Goal: Task Accomplishment & Management: Use online tool/utility

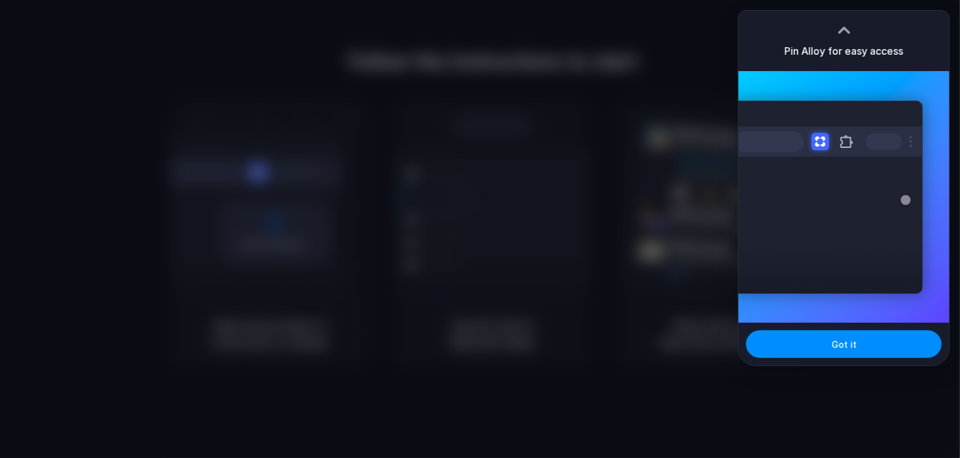
click at [853, 293] on div "Extensions Alloy · AI Prototyping for..." at bounding box center [828, 197] width 190 height 193
click at [833, 342] on span "Got it" at bounding box center [844, 344] width 25 height 13
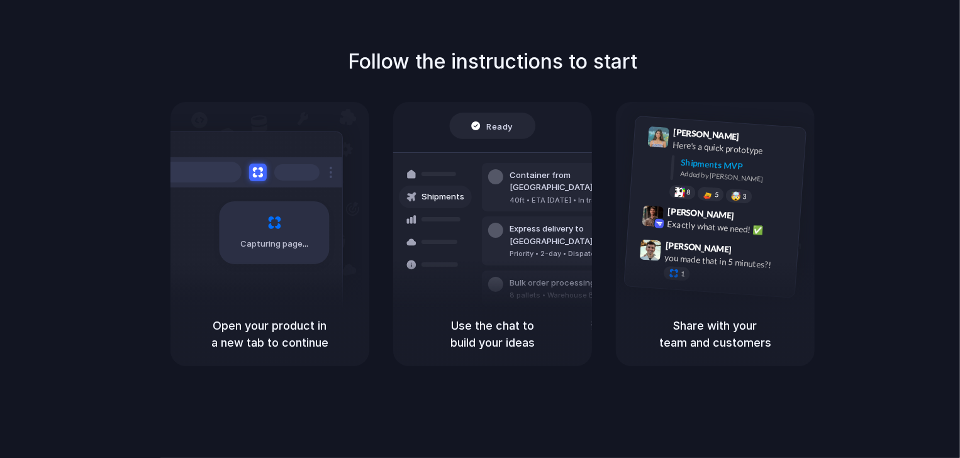
click at [505, 132] on span "Ready" at bounding box center [500, 126] width 26 height 13
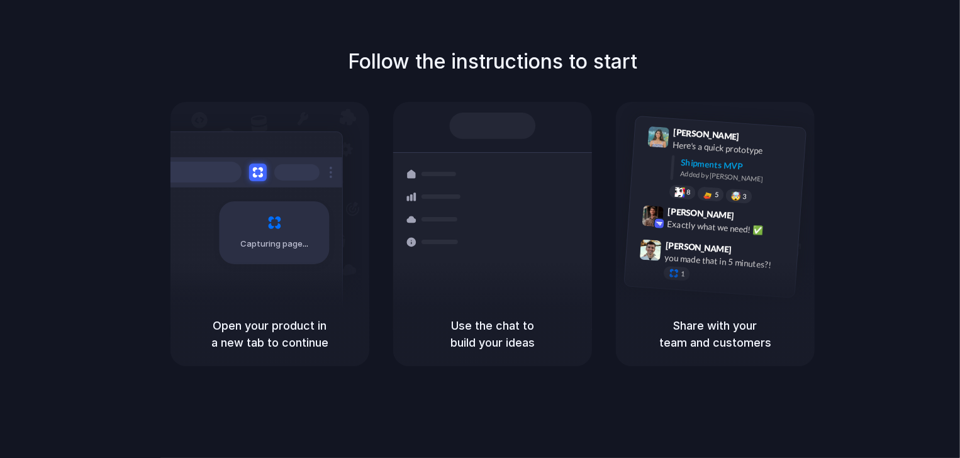
click at [532, 82] on div "Follow the instructions to start Capturing page Open your product in a new tab …" at bounding box center [493, 207] width 960 height 320
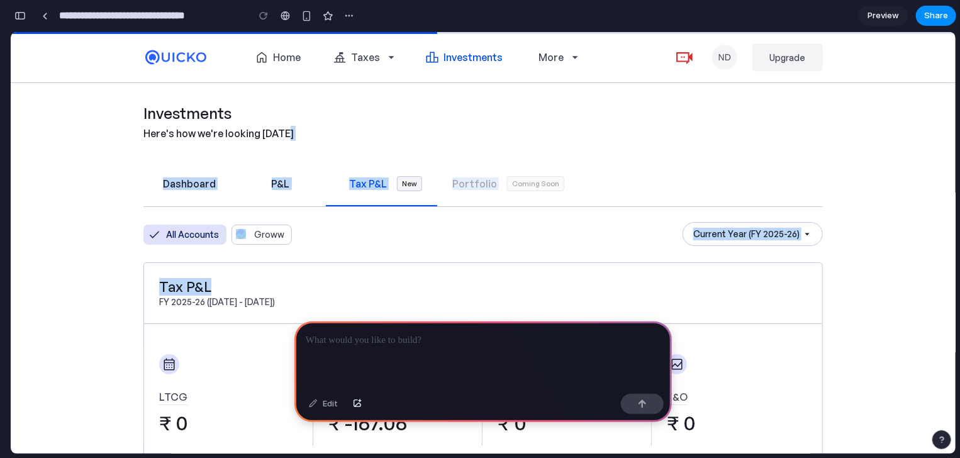
drag, startPoint x: 588, startPoint y: 131, endPoint x: 643, endPoint y: 270, distance: 149.5
click at [530, 200] on div "Dashboard P&L Tax P&L New Portfolio Coming Soon" at bounding box center [483, 182] width 680 height 45
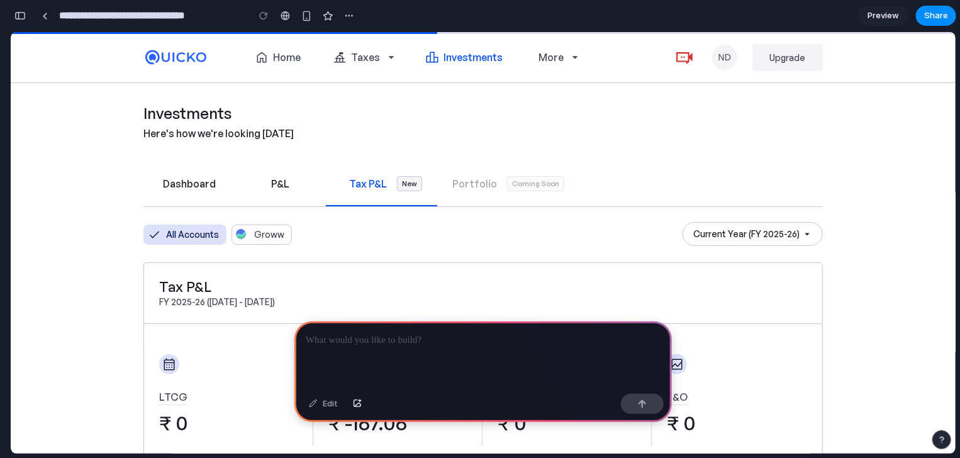
click at [442, 348] on div at bounding box center [484, 355] width 378 height 67
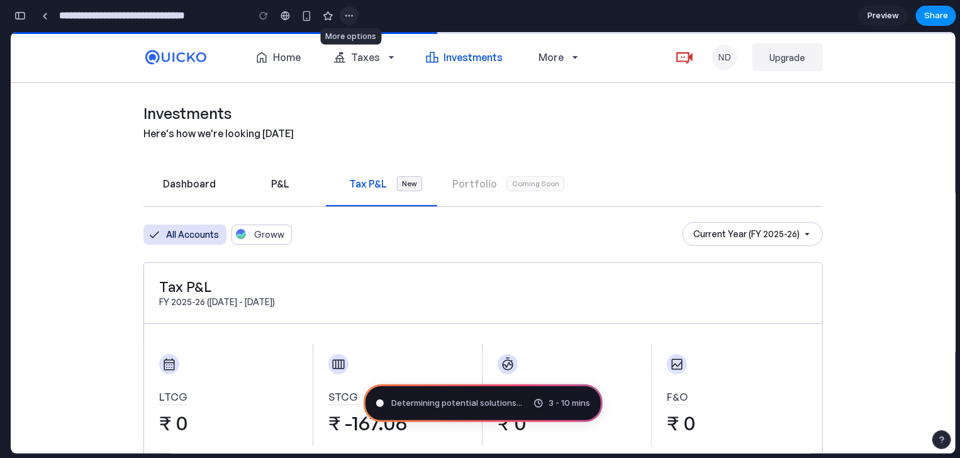
click at [354, 20] on button "button" at bounding box center [349, 15] width 19 height 19
click at [354, 20] on div "Duplicate Delete" at bounding box center [480, 229] width 960 height 458
click at [859, 11] on div "Preview Share" at bounding box center [907, 16] width 98 height 20
click at [886, 20] on span "Preview" at bounding box center [883, 15] width 31 height 13
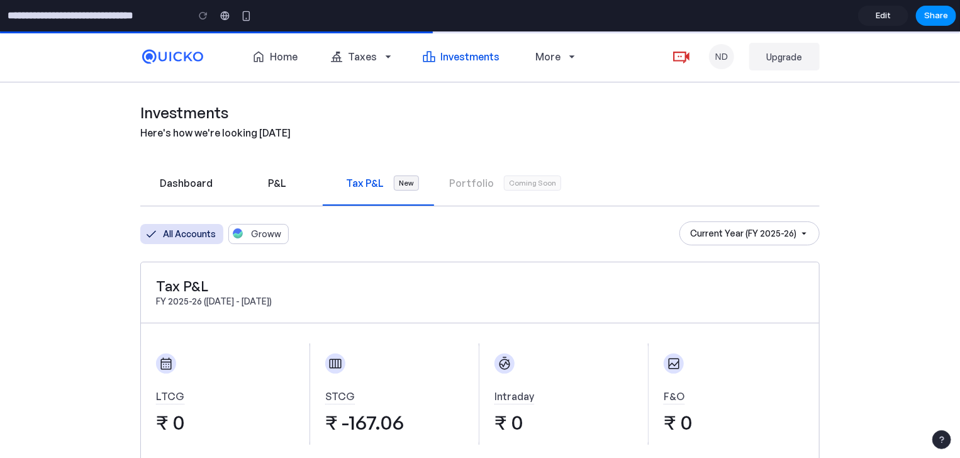
click at [855, 81] on header "home Home things_to_do Taxes arrow_drop_down leaderboard Investments More arrow…" at bounding box center [480, 56] width 960 height 50
click at [886, 11] on span "Edit" at bounding box center [883, 15] width 15 height 13
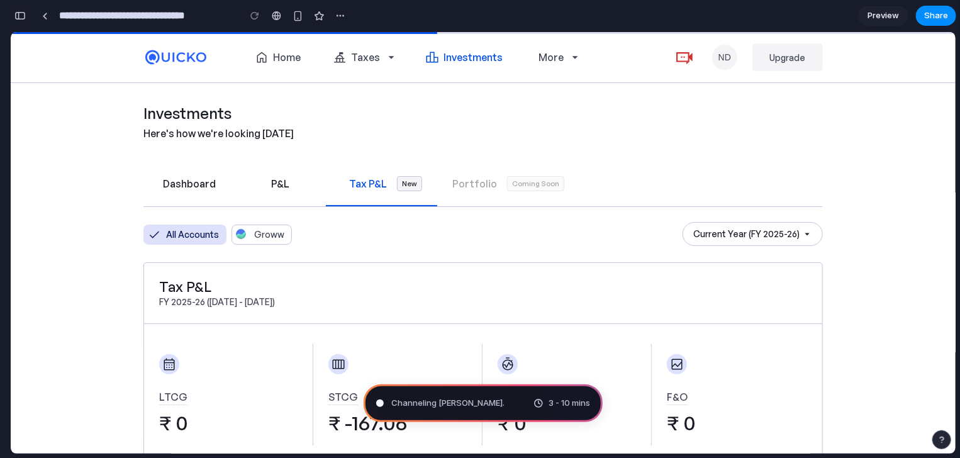
click at [27, 18] on div "**********" at bounding box center [180, 16] width 340 height 28
click at [27, 18] on button "button" at bounding box center [20, 16] width 20 height 20
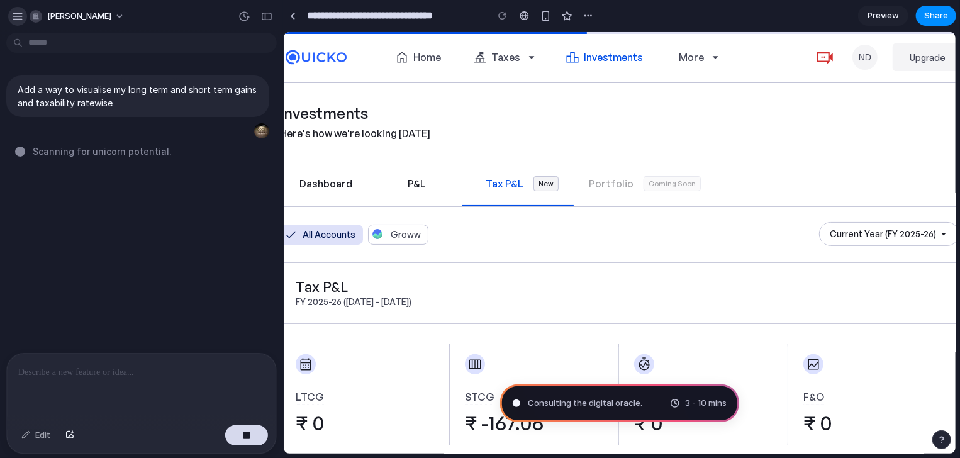
click at [14, 15] on div "button" at bounding box center [17, 16] width 11 height 11
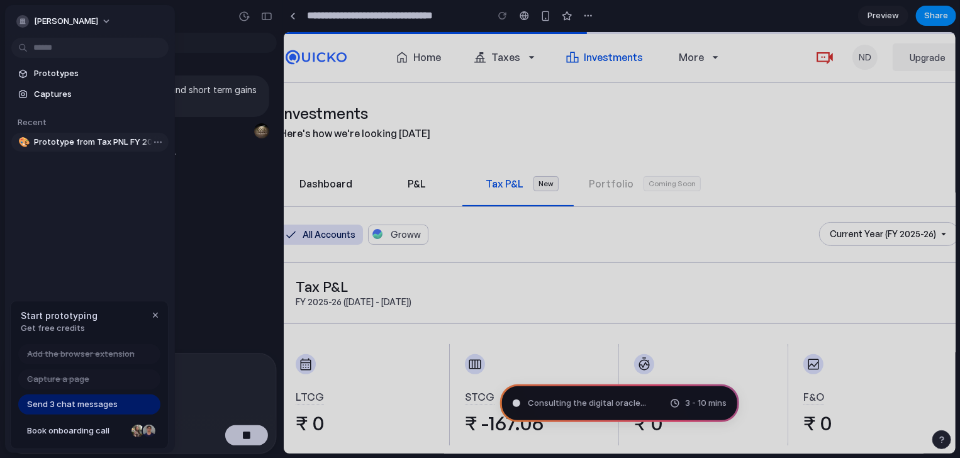
type input "**********"
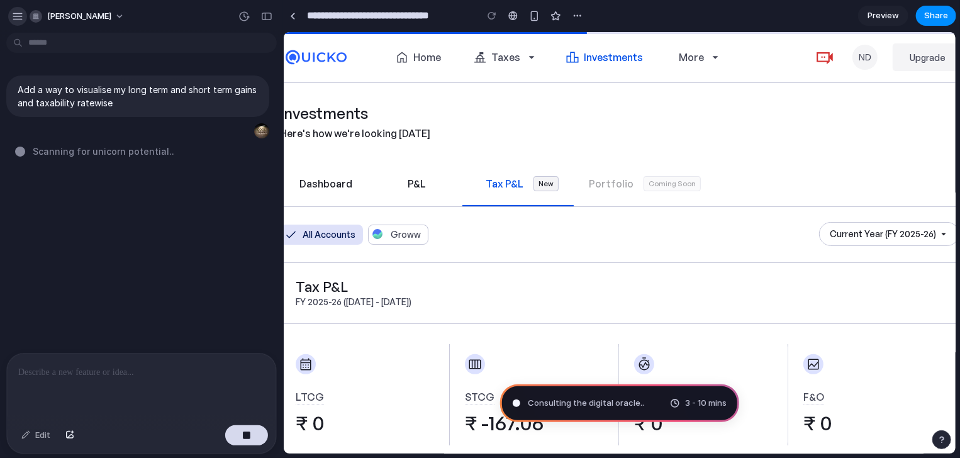
click at [21, 21] on button "button" at bounding box center [17, 16] width 19 height 19
click at [14, 9] on button "button" at bounding box center [17, 16] width 19 height 19
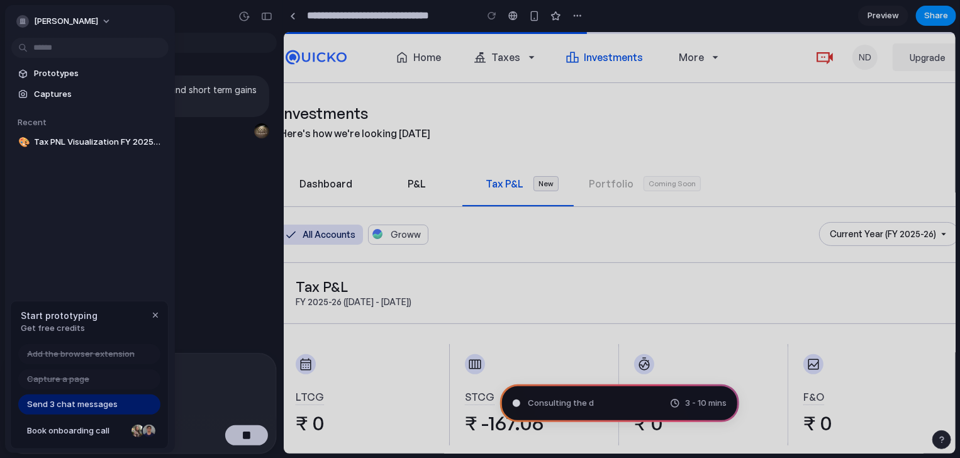
click at [71, 311] on span "Start prototyping" at bounding box center [59, 315] width 77 height 13
click at [70, 408] on span "Send 3 chat messages" at bounding box center [72, 404] width 91 height 13
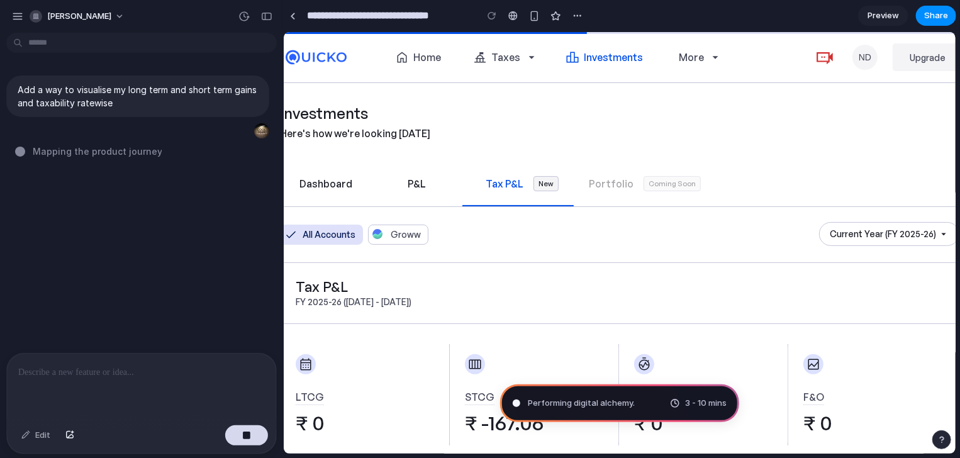
click at [833, 186] on div "Dashboard P&L Tax P&L New Portfolio Coming Soon" at bounding box center [619, 182] width 680 height 45
click at [269, 13] on div "button" at bounding box center [266, 16] width 11 height 9
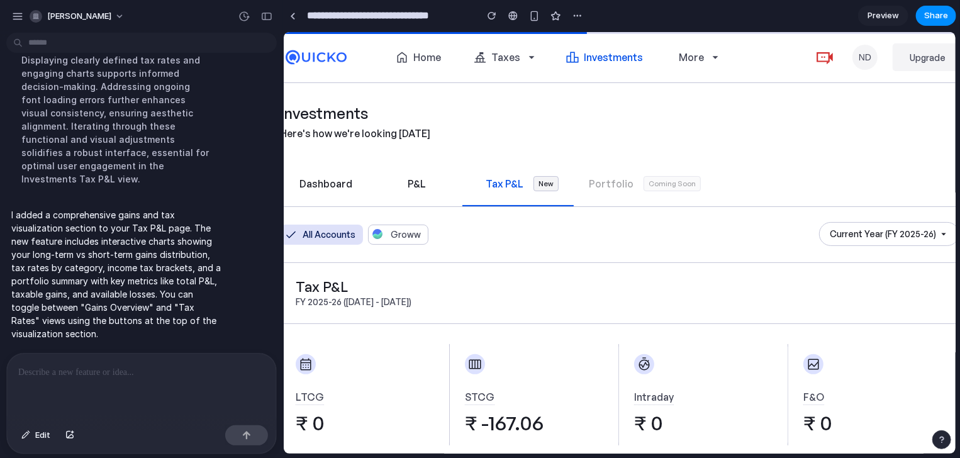
scroll to position [196, 0]
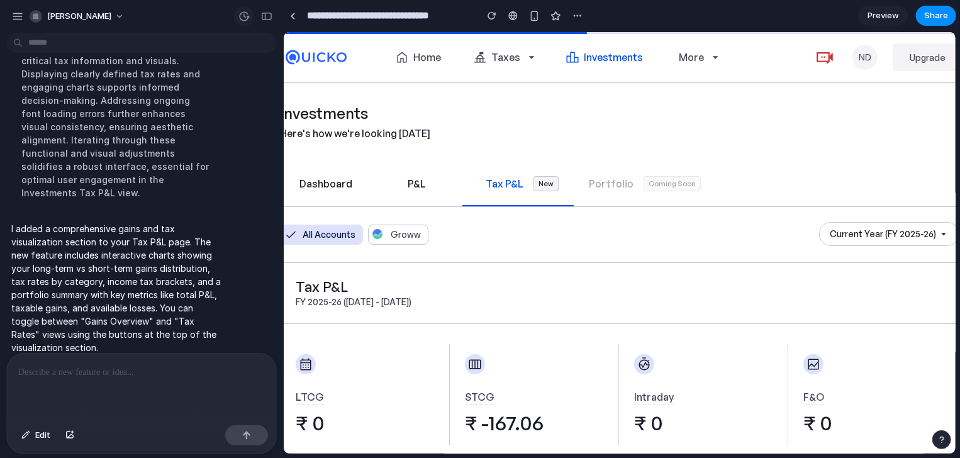
click at [252, 20] on button "button" at bounding box center [244, 16] width 20 height 20
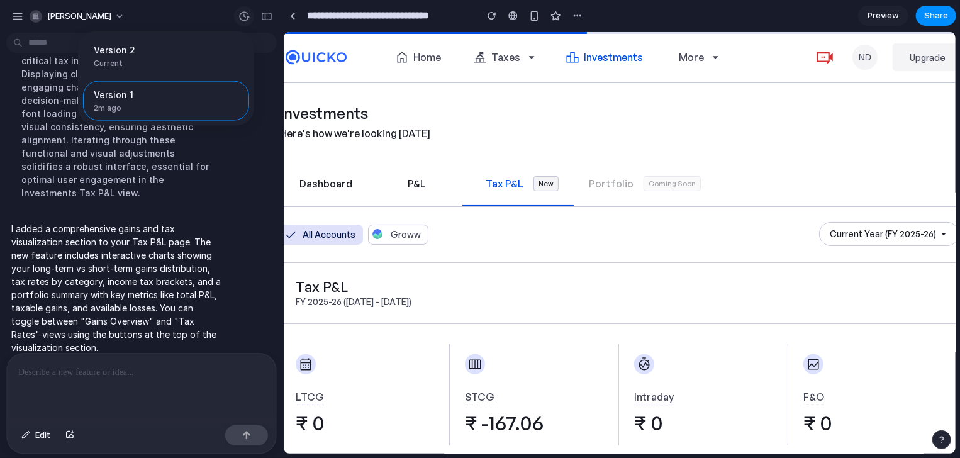
click at [265, 13] on div "Version 2 Current Version 1 2m ago Restore" at bounding box center [480, 229] width 960 height 458
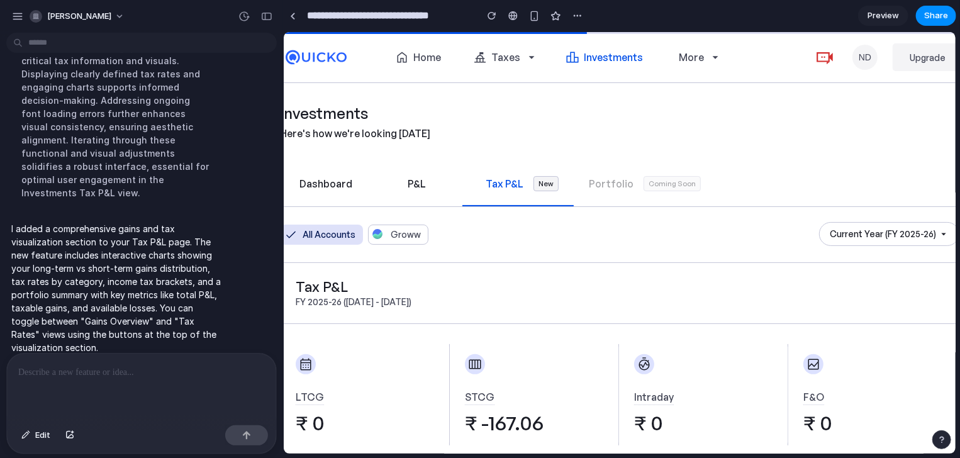
click at [275, 23] on div at bounding box center [255, 16] width 43 height 20
click at [266, 16] on div "button" at bounding box center [266, 16] width 11 height 9
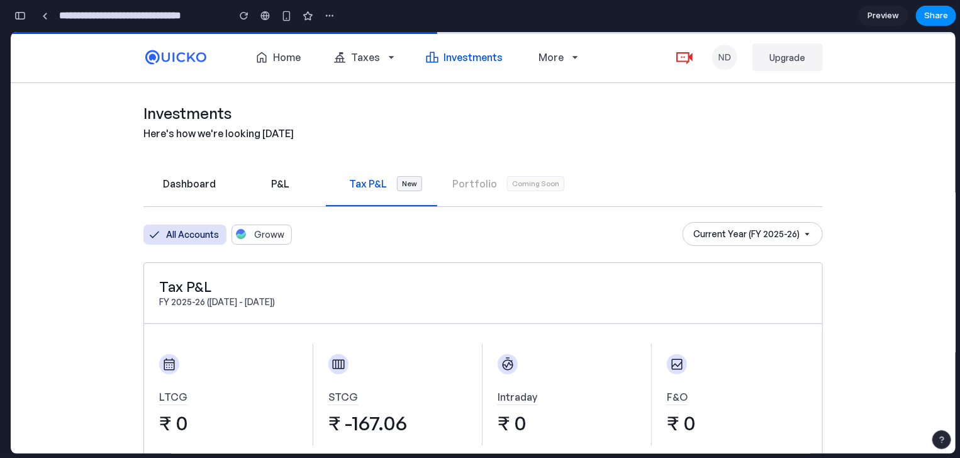
scroll to position [777, 0]
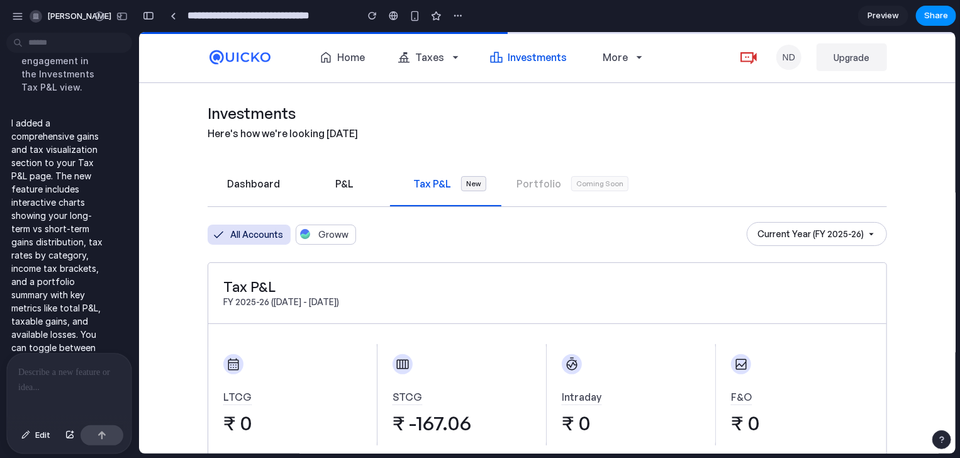
drag, startPoint x: 84, startPoint y: 218, endPoint x: 93, endPoint y: 224, distance: 10.0
click at [84, 221] on p "I added a comprehensive gains and tax visualization section to your Tax P&L pag…" at bounding box center [58, 268] width 94 height 304
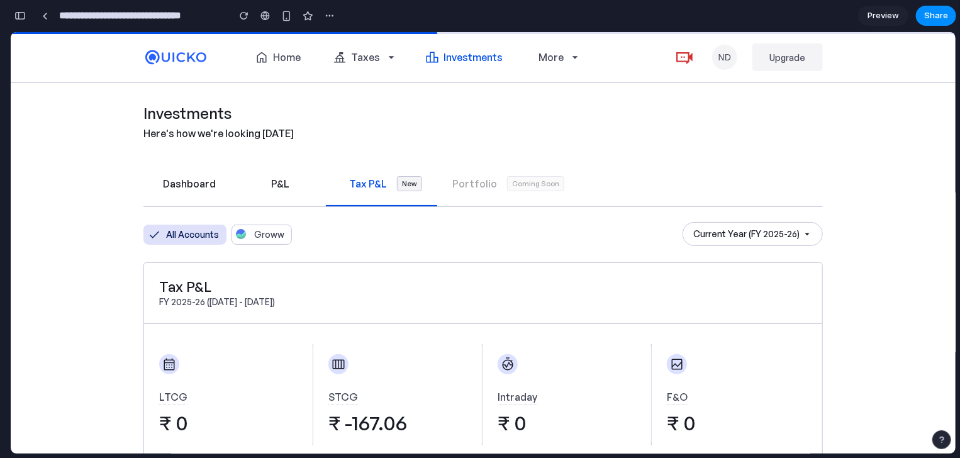
click at [26, 14] on button "button" at bounding box center [20, 16] width 20 height 20
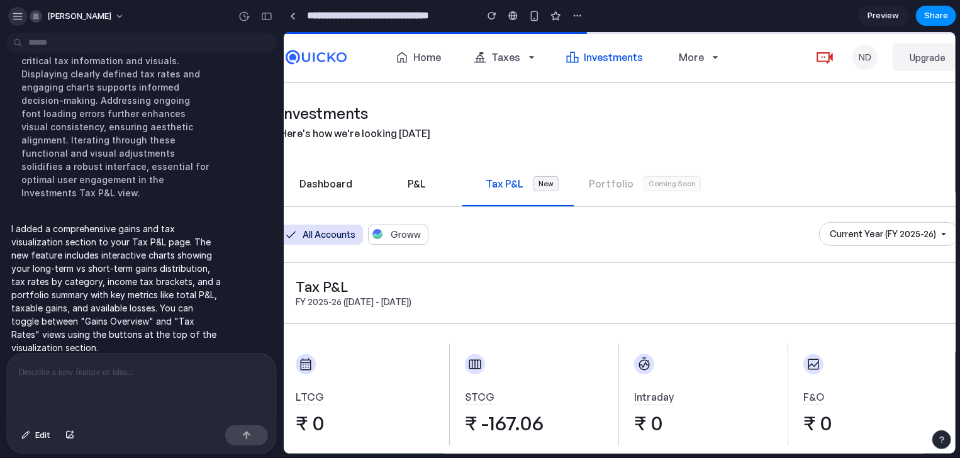
click at [20, 18] on div "button" at bounding box center [17, 16] width 11 height 11
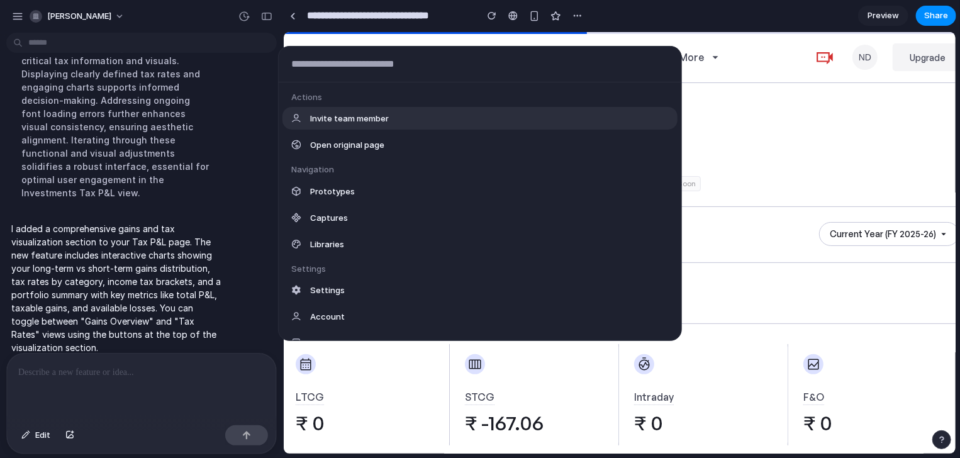
click at [250, 52] on body "**********" at bounding box center [480, 229] width 960 height 458
click at [94, 36] on div "Actions Invite team member Open original page Navigation Prototypes Captures Li…" at bounding box center [480, 229] width 960 height 458
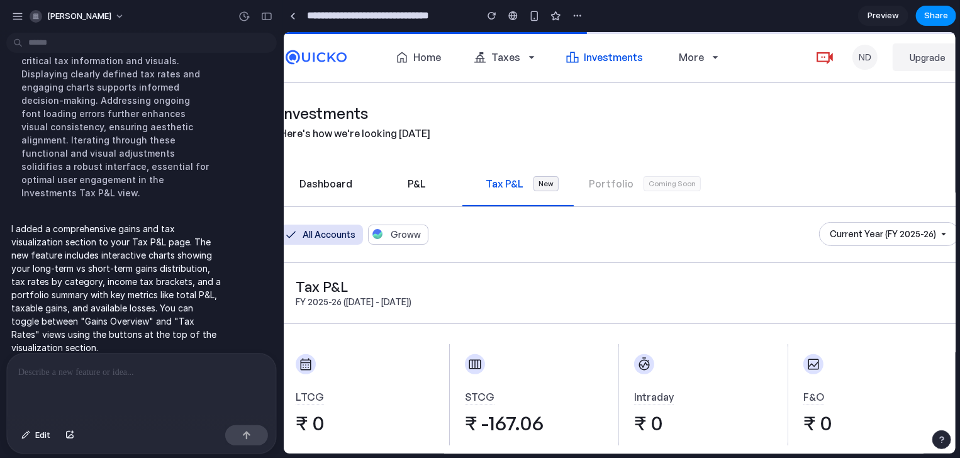
click at [139, 48] on body "**********" at bounding box center [480, 229] width 960 height 458
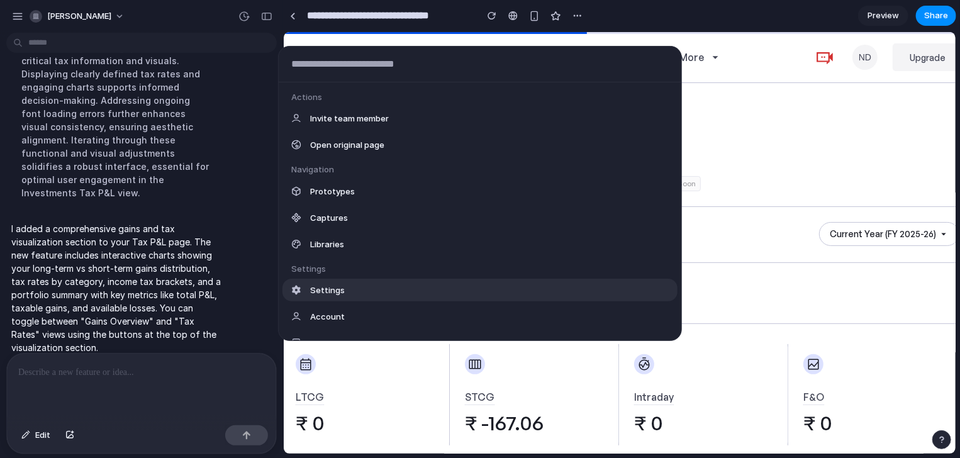
click at [380, 285] on div "Settings" at bounding box center [480, 290] width 395 height 23
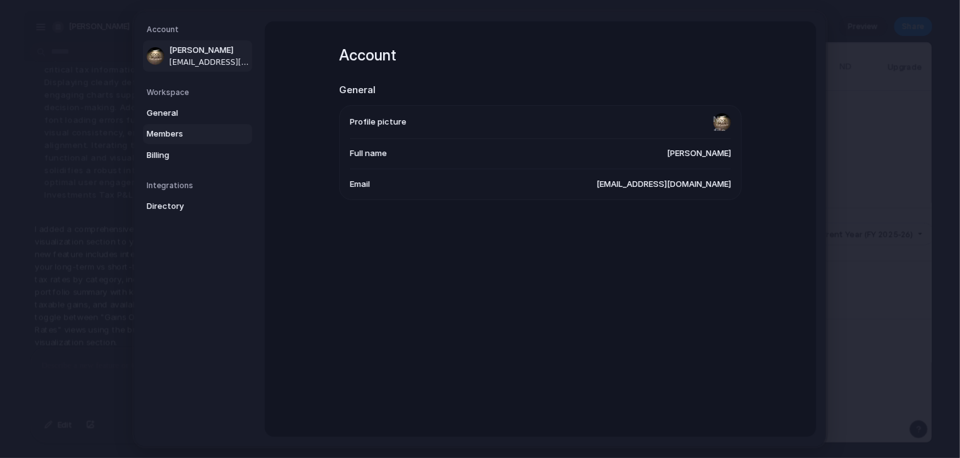
click at [184, 136] on span "Members" at bounding box center [187, 134] width 81 height 13
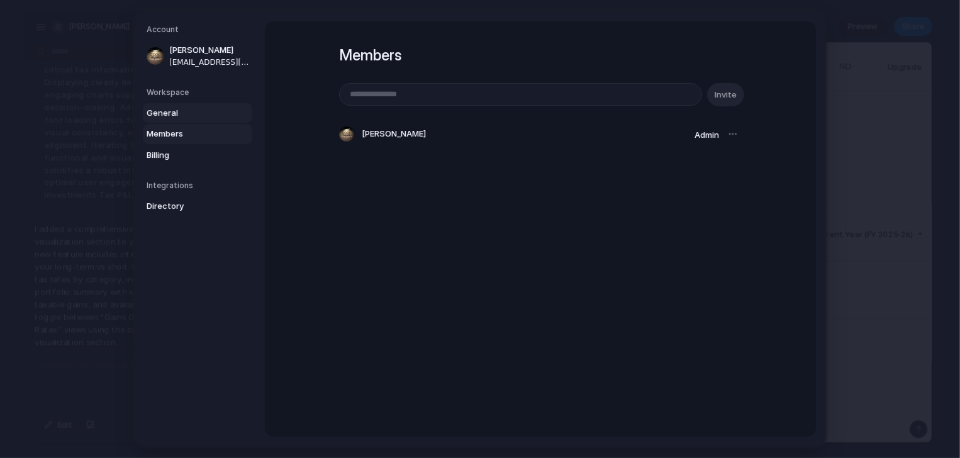
click at [189, 116] on span "General" at bounding box center [187, 113] width 81 height 13
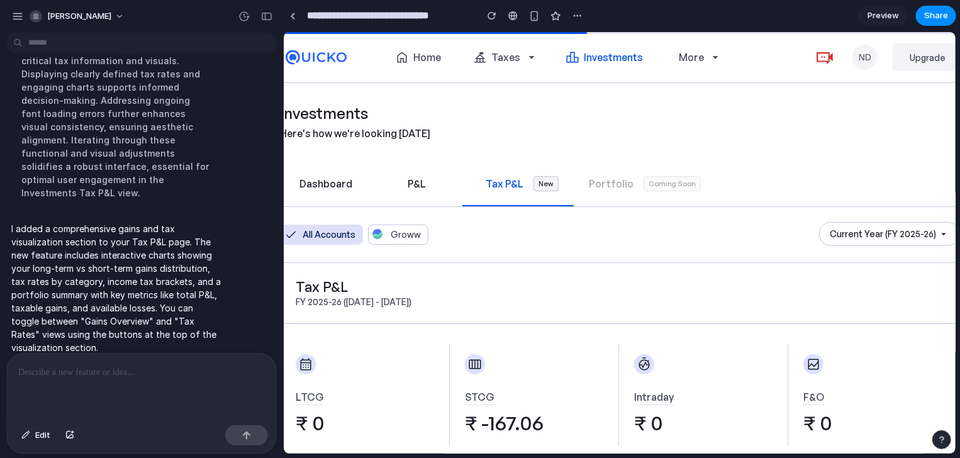
click at [208, 275] on p "I added a comprehensive gains and tax visualization section to your Tax P&L pag…" at bounding box center [116, 288] width 210 height 132
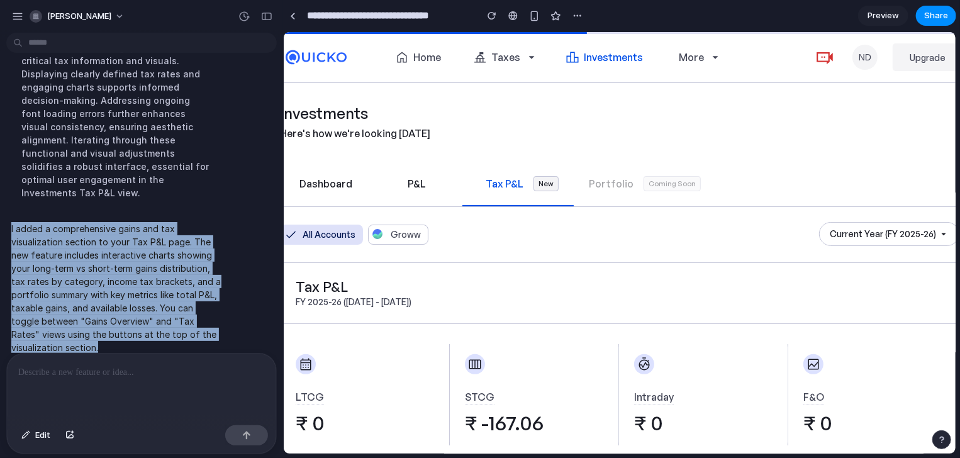
click at [208, 275] on p "I added a comprehensive gains and tax visualization section to your Tax P&L pag…" at bounding box center [116, 288] width 210 height 132
click at [203, 315] on p "I added a comprehensive gains and tax visualization section to your Tax P&L pag…" at bounding box center [116, 288] width 210 height 132
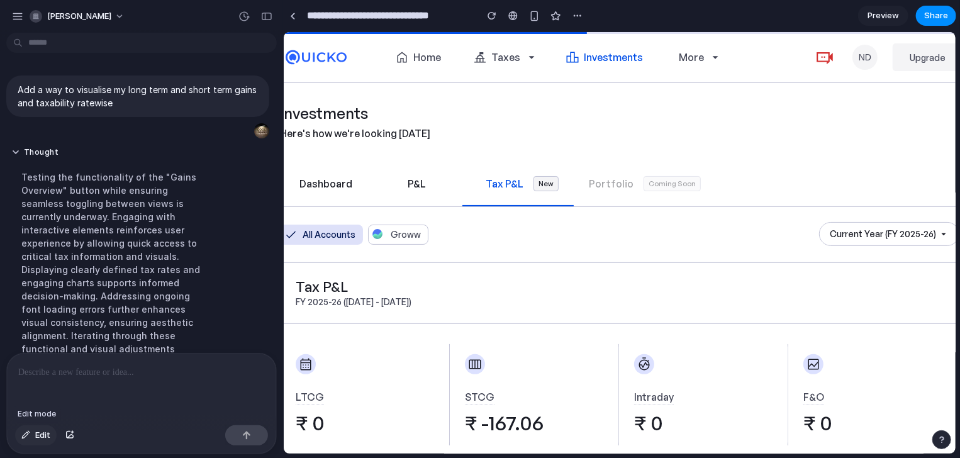
click at [27, 430] on button "Edit" at bounding box center [36, 435] width 42 height 20
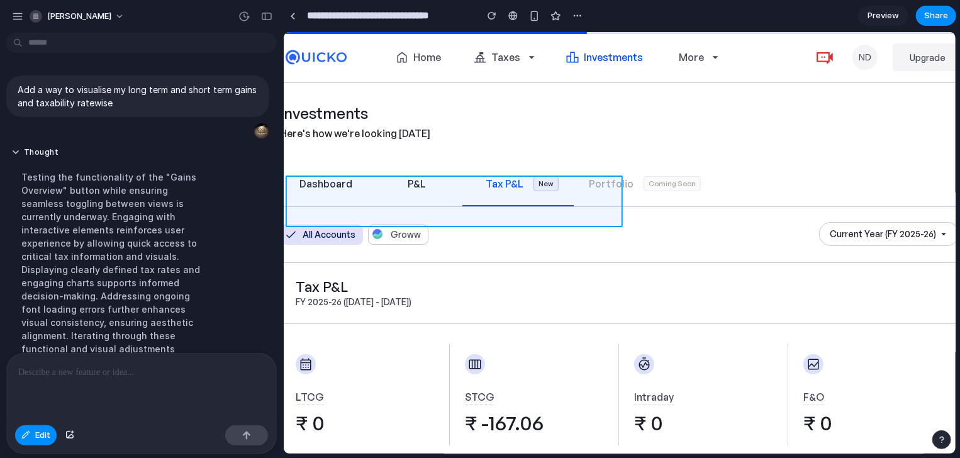
click at [463, 204] on div at bounding box center [620, 243] width 673 height 422
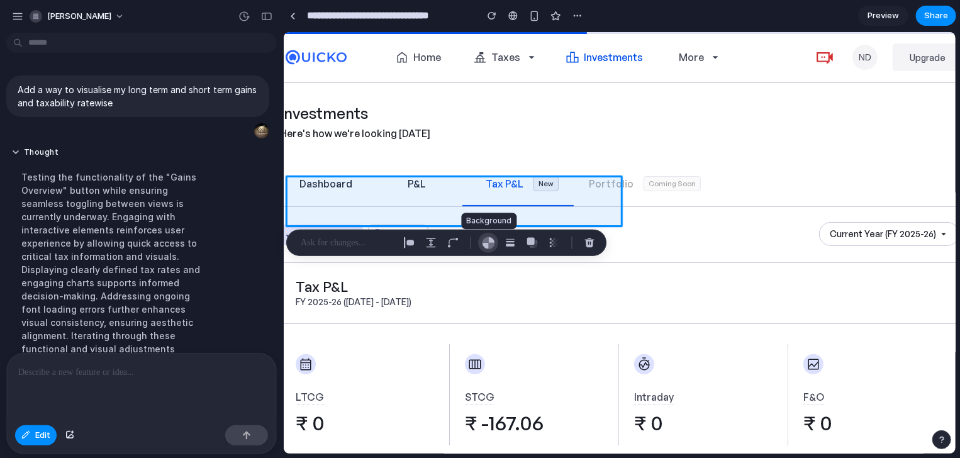
click at [494, 240] on div "button" at bounding box center [488, 242] width 13 height 13
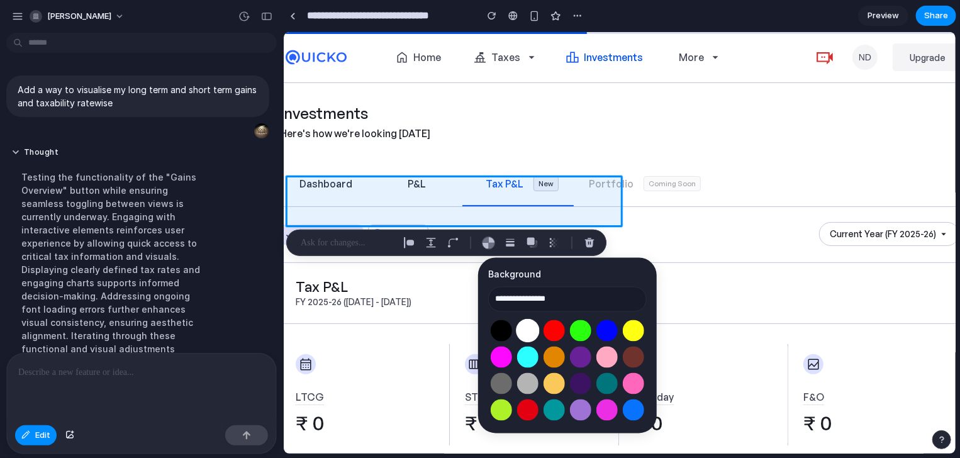
click at [536, 326] on button "Select color oklch(1 0 0)" at bounding box center [527, 330] width 23 height 23
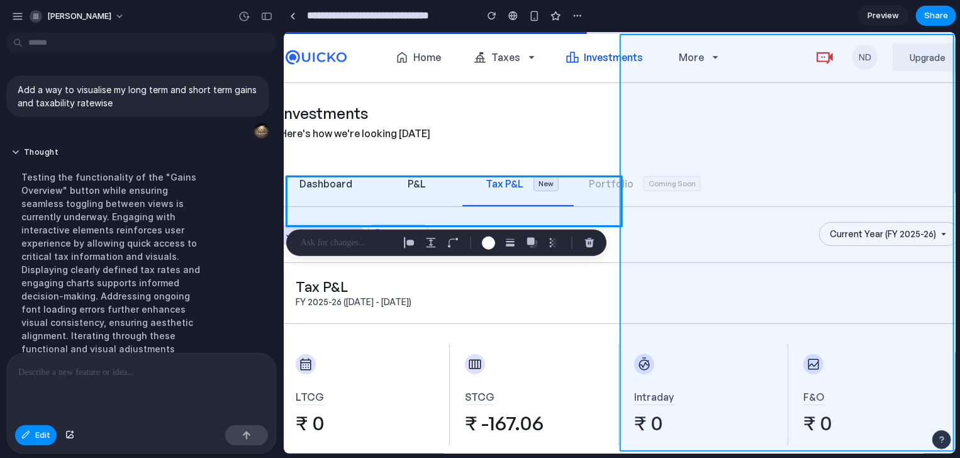
click at [631, 217] on div at bounding box center [620, 243] width 673 height 422
type input "**********"
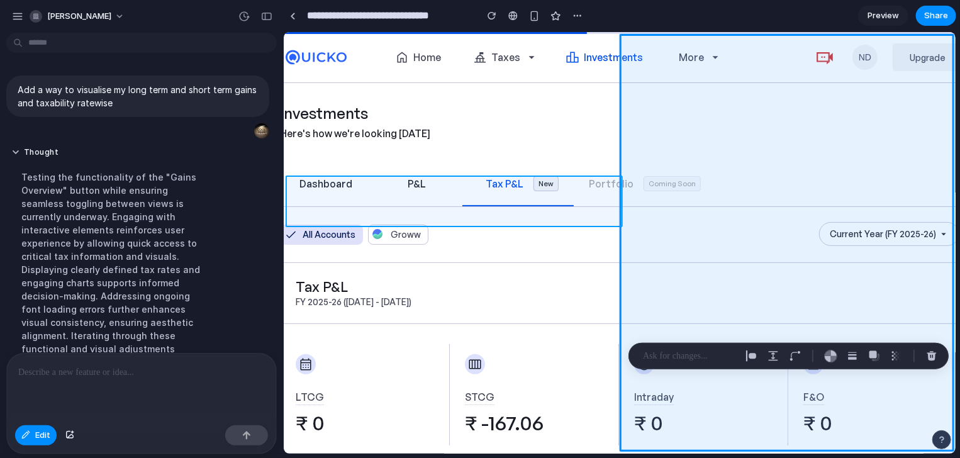
click at [552, 205] on div at bounding box center [620, 243] width 673 height 422
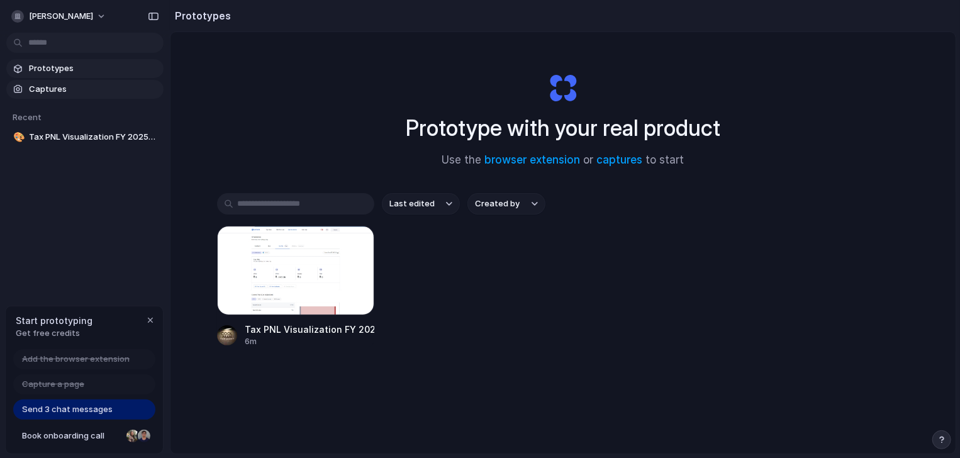
click at [75, 84] on span "Captures" at bounding box center [94, 89] width 130 height 13
